Goal: Task Accomplishment & Management: Use online tool/utility

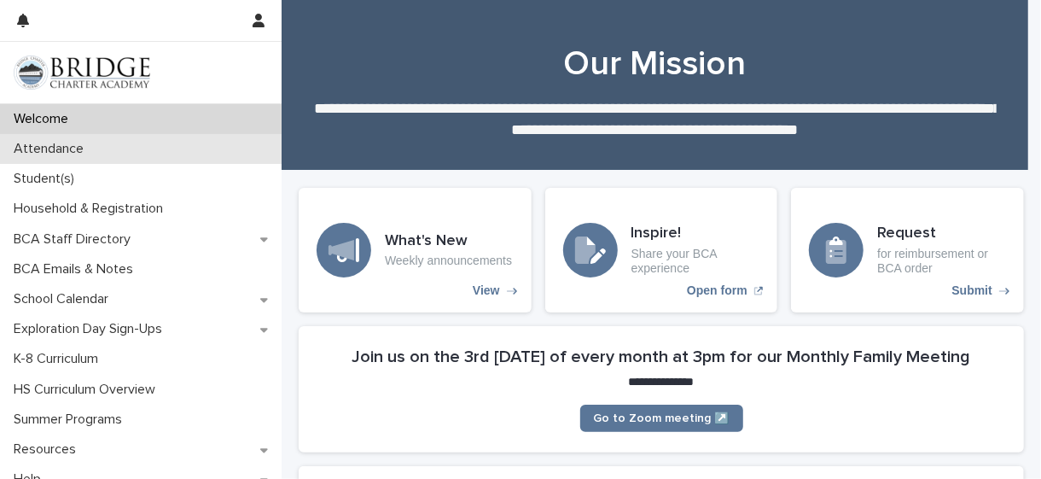
click at [84, 142] on p "Attendance" at bounding box center [52, 149] width 90 height 16
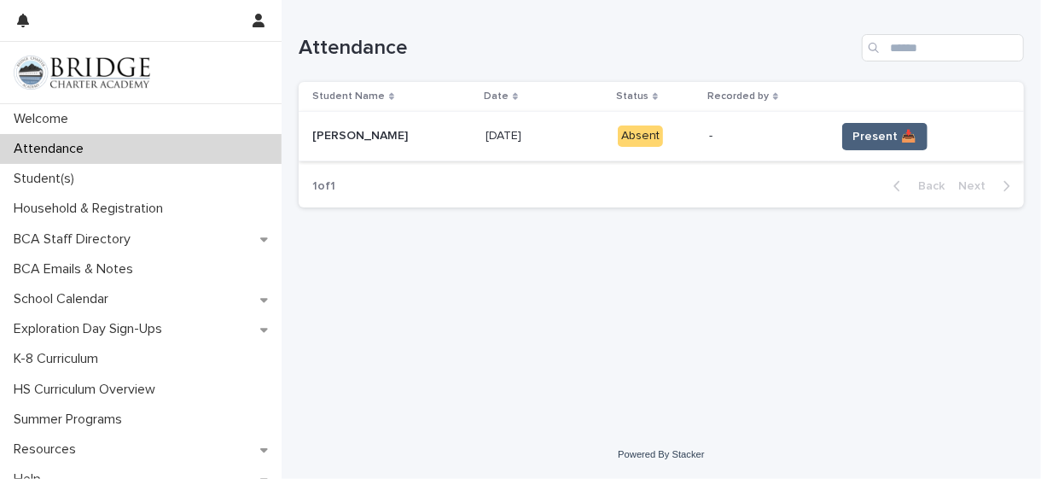
click at [862, 132] on span "Present 📥" at bounding box center [884, 136] width 63 height 17
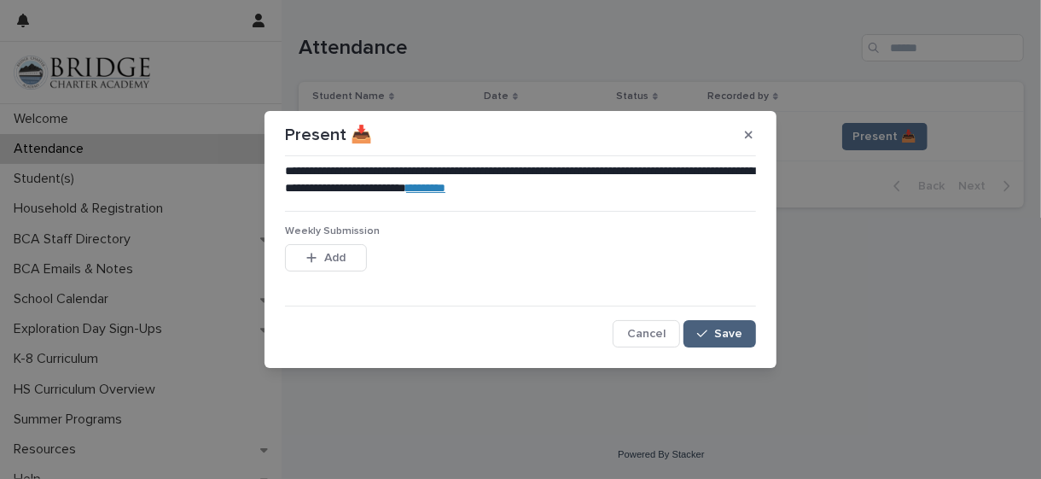
click at [725, 328] on span "Save" at bounding box center [728, 334] width 28 height 12
